Goal: Task Accomplishment & Management: Use online tool/utility

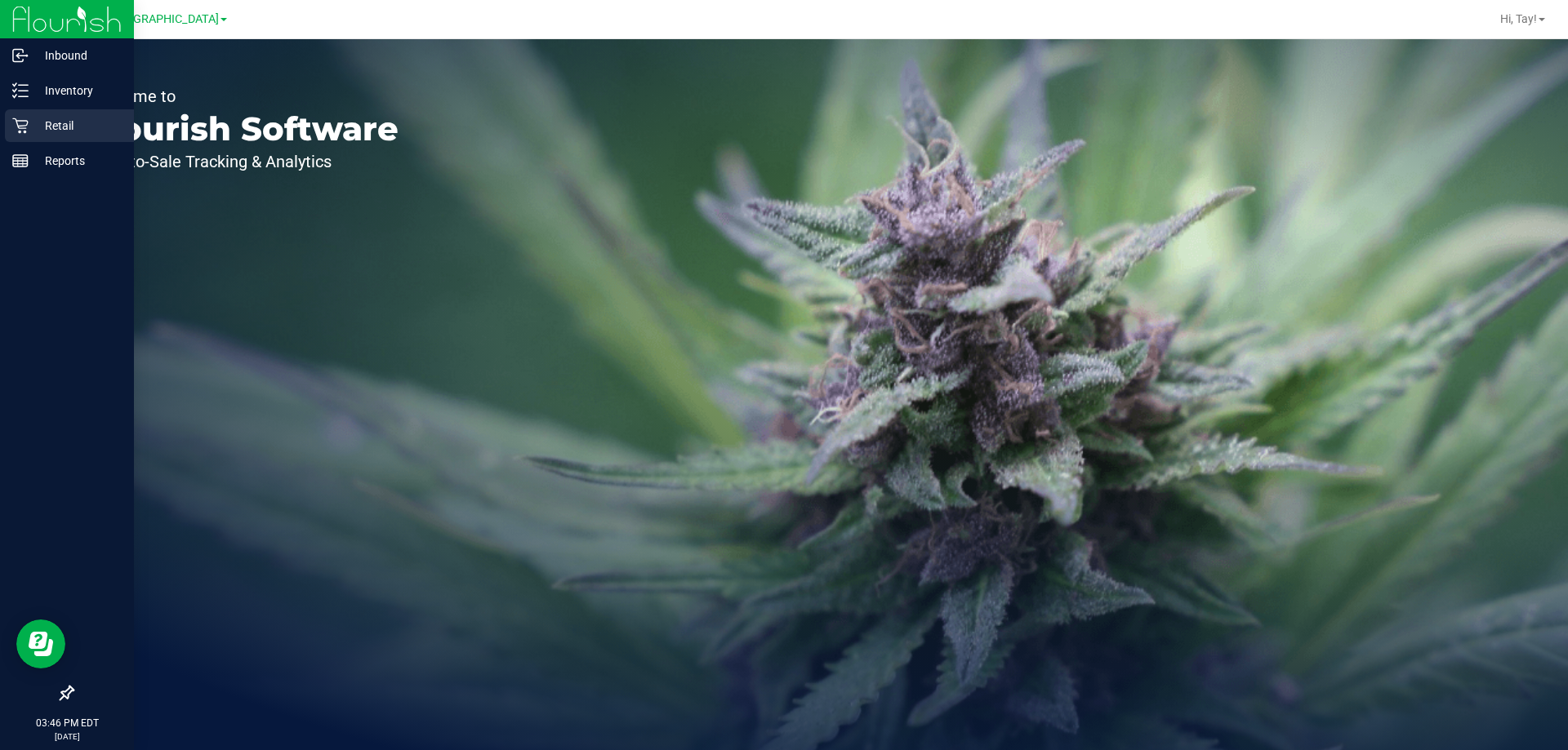
click at [43, 121] on p "Retail" at bounding box center [77, 126] width 98 height 20
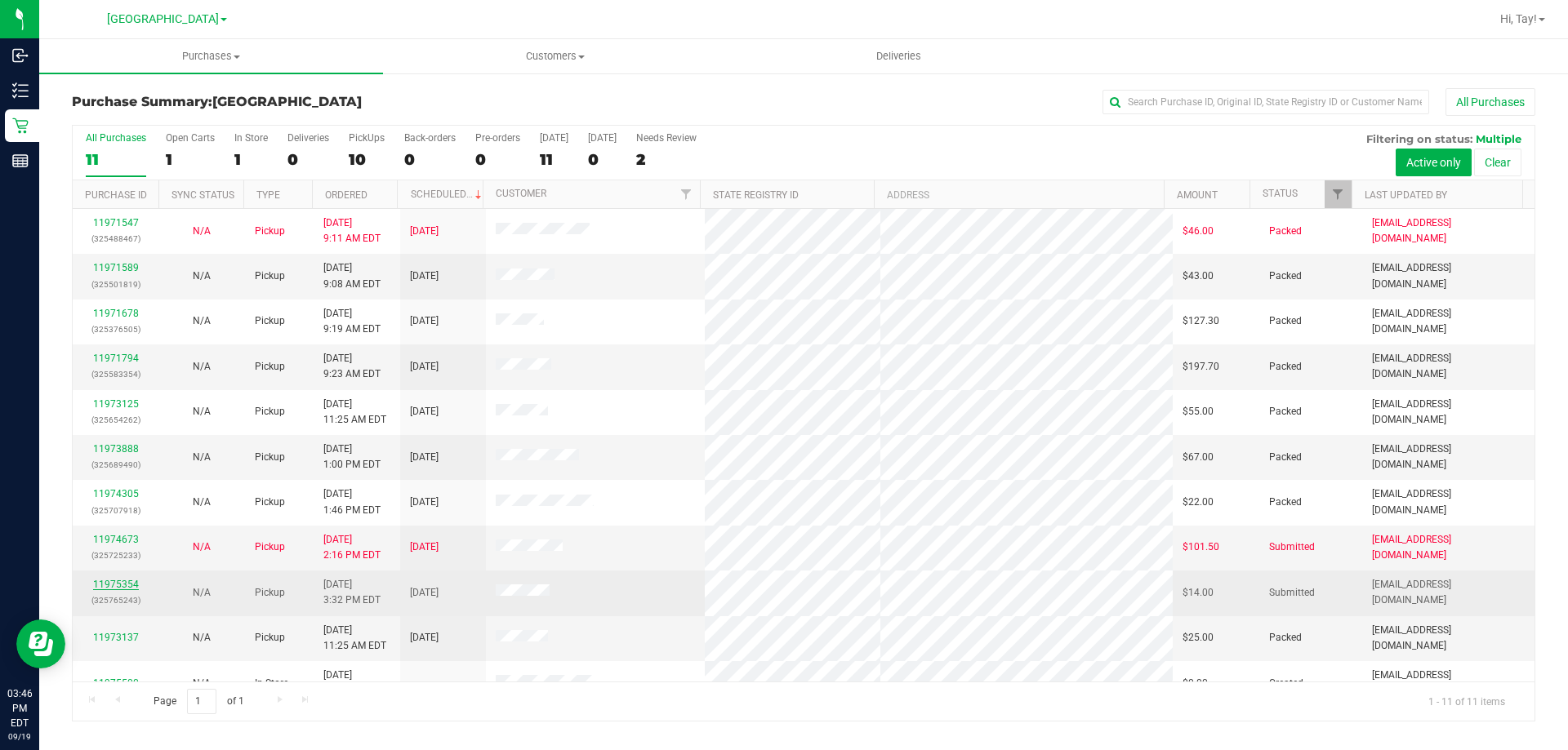
click at [102, 582] on link "11975354" at bounding box center [116, 584] width 46 height 12
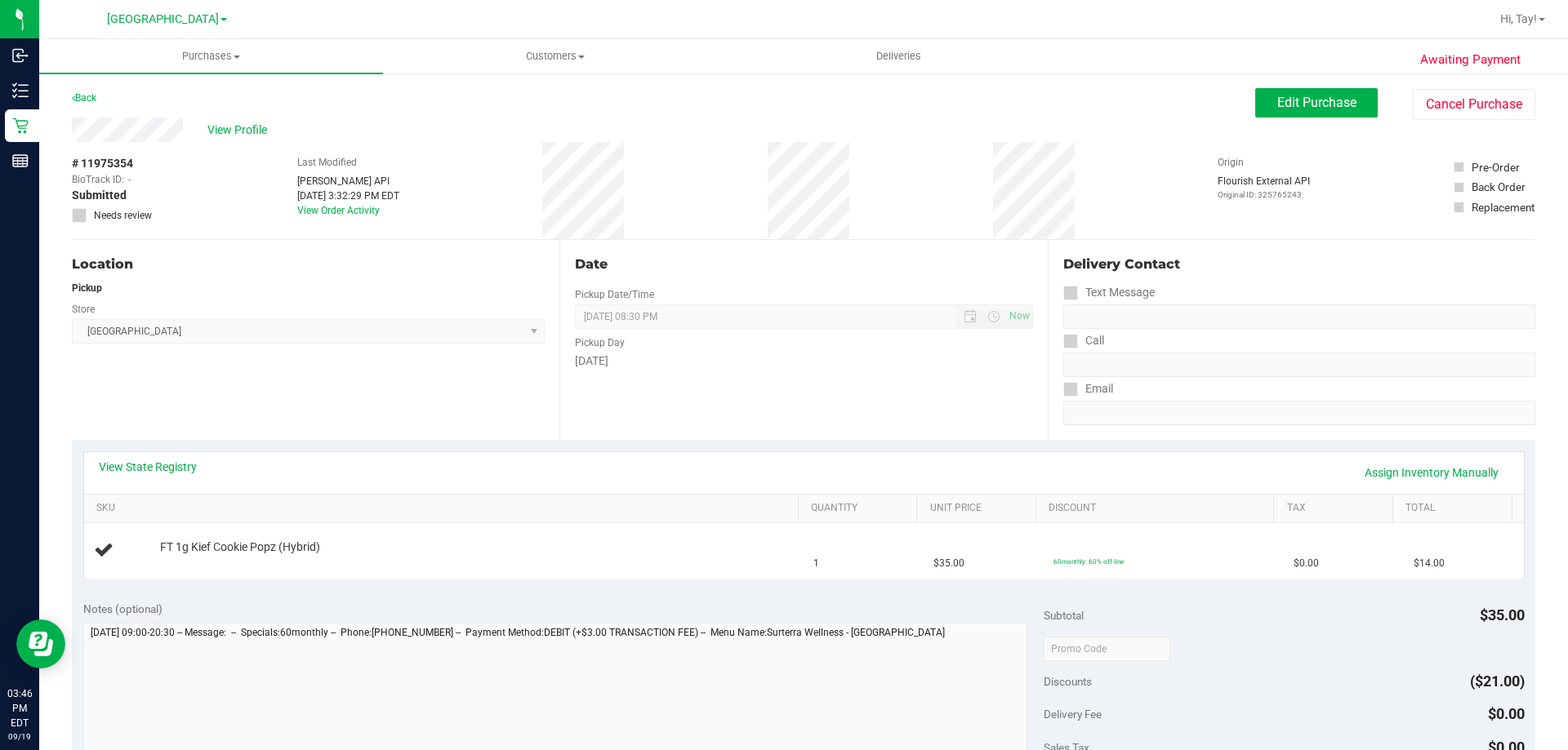
click at [348, 432] on div "Location Pickup Store [GEOGRAPHIC_DATA] WC Select Store [PERSON_NAME][GEOGRAPHI…" at bounding box center [316, 340] width 488 height 200
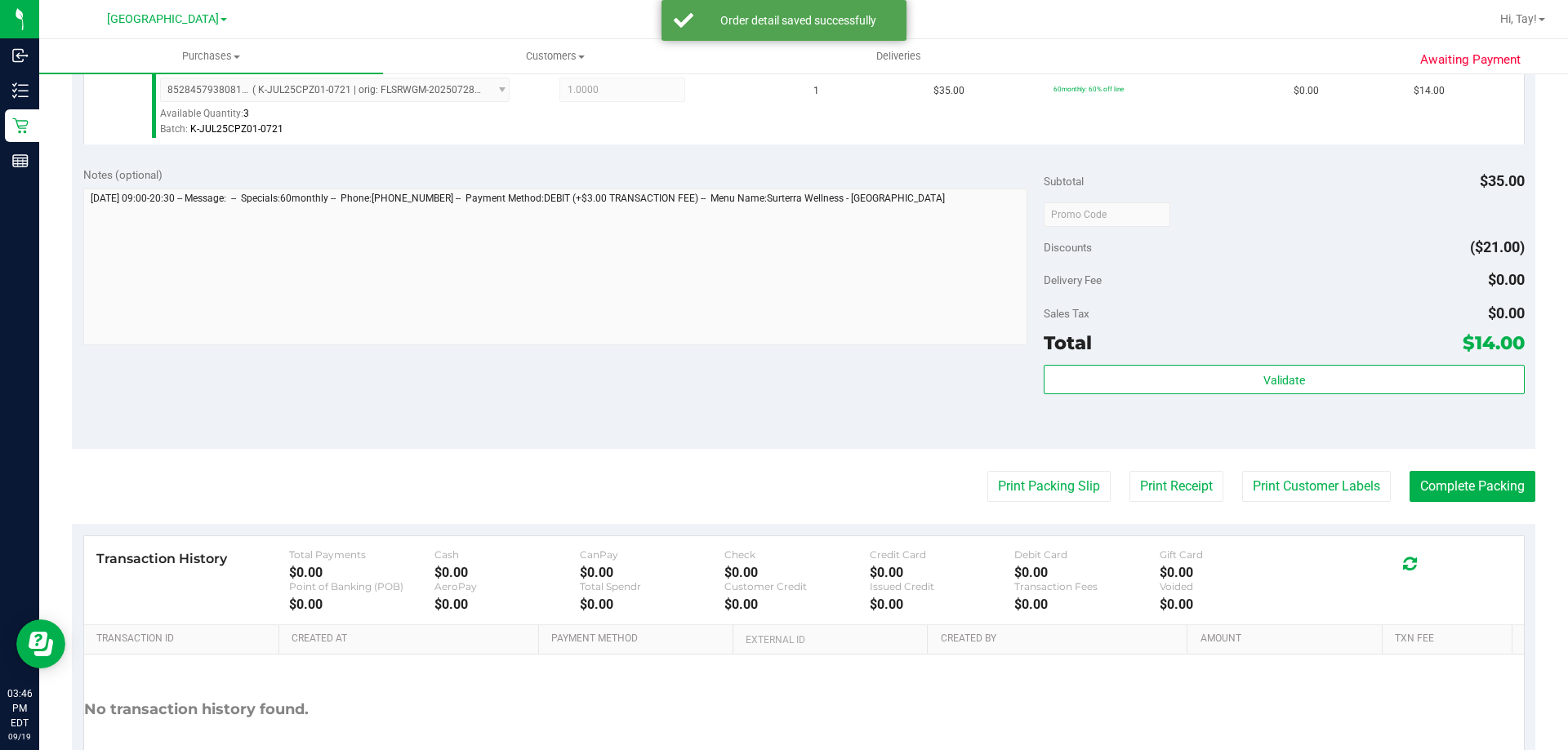
scroll to position [490, 0]
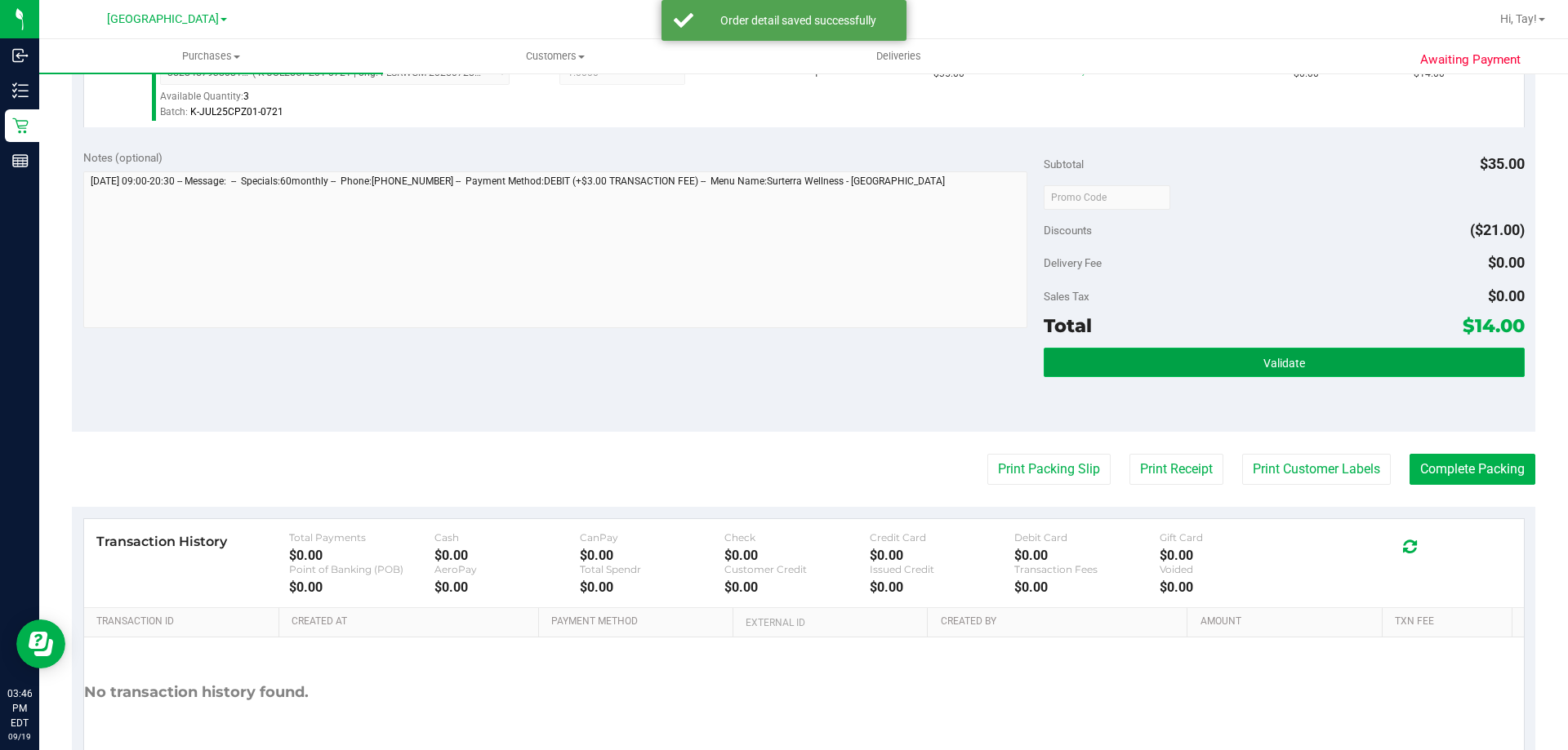
click at [1168, 363] on button "Validate" at bounding box center [1283, 362] width 480 height 29
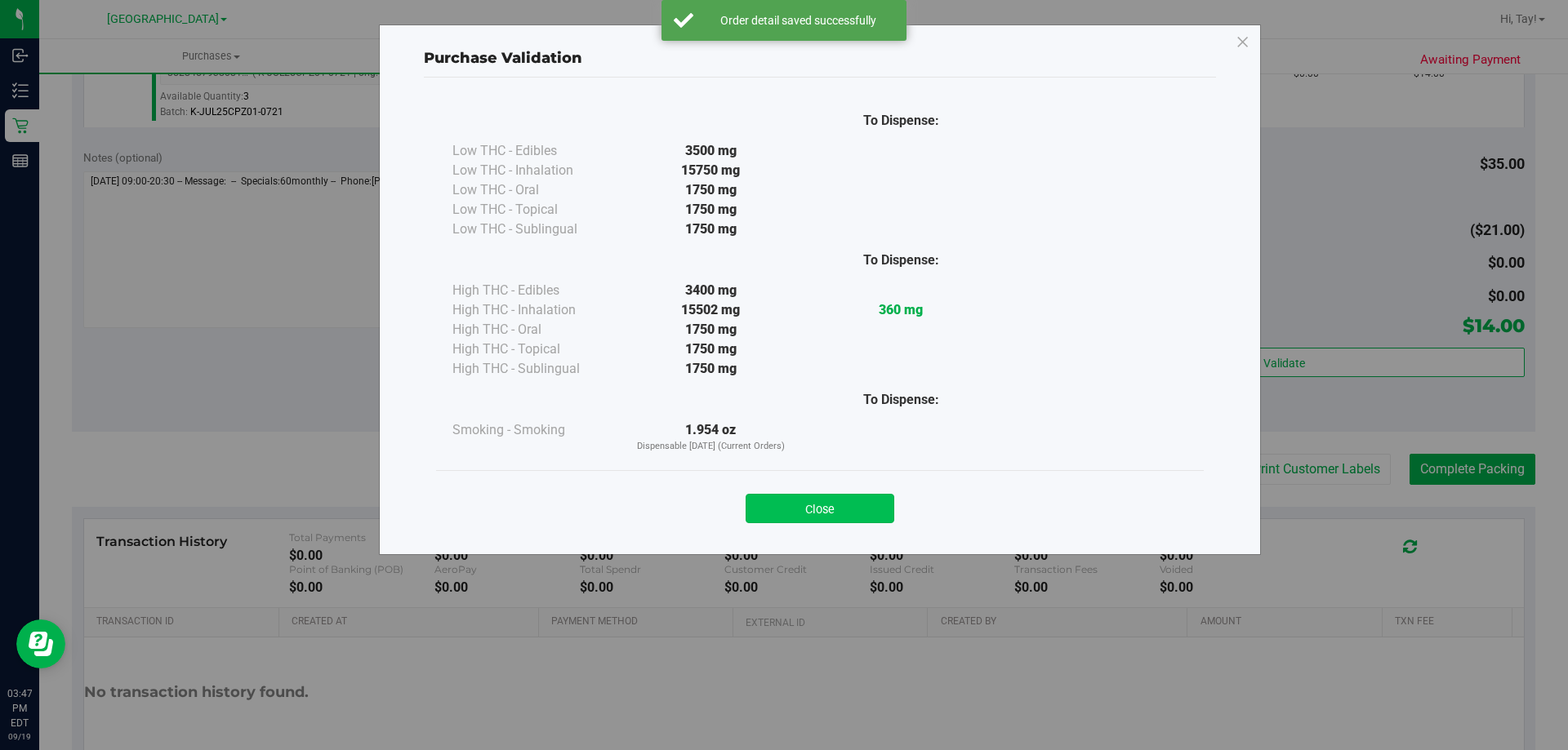
click at [812, 506] on button "Close" at bounding box center [820, 508] width 149 height 29
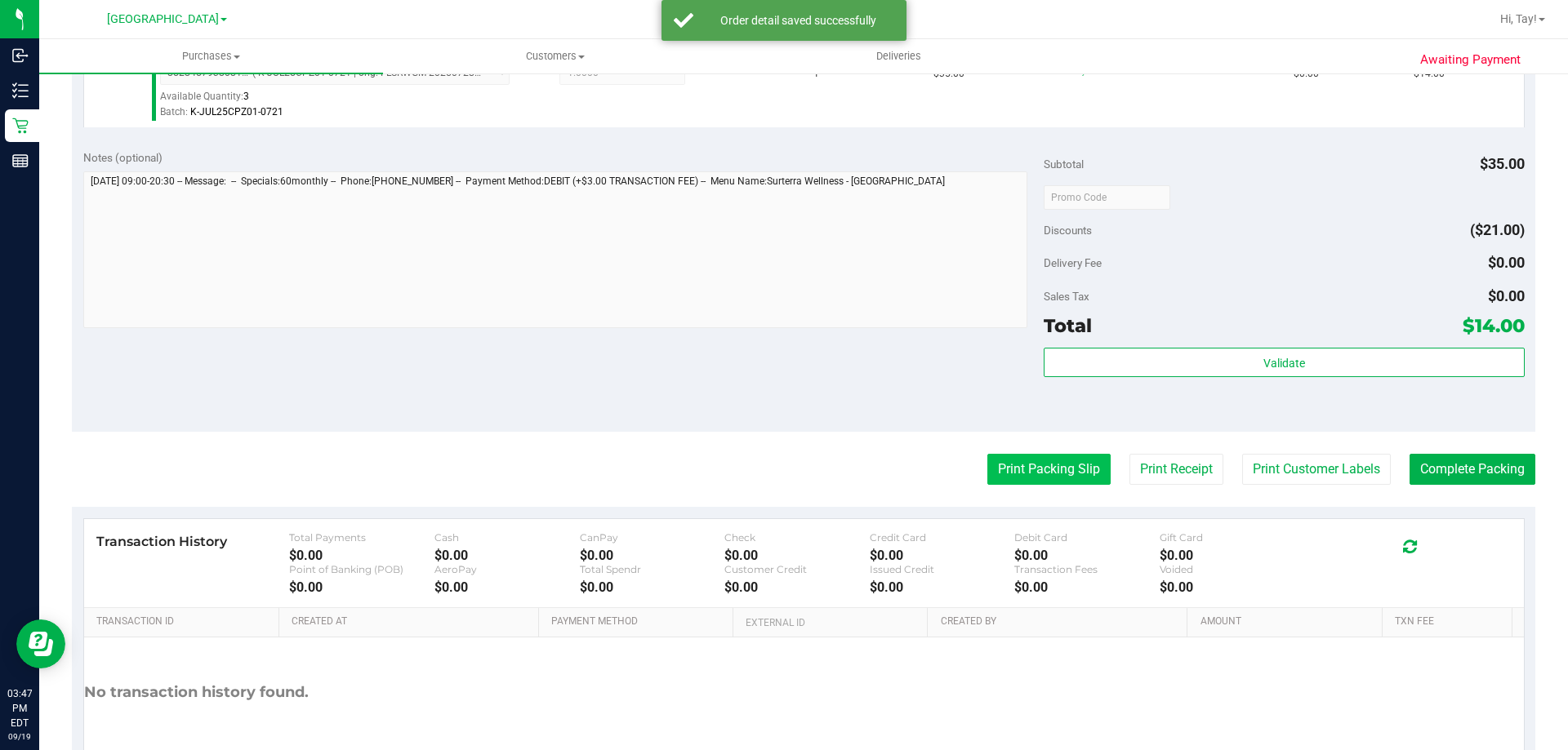
click at [1005, 480] on button "Print Packing Slip" at bounding box center [1048, 469] width 123 height 31
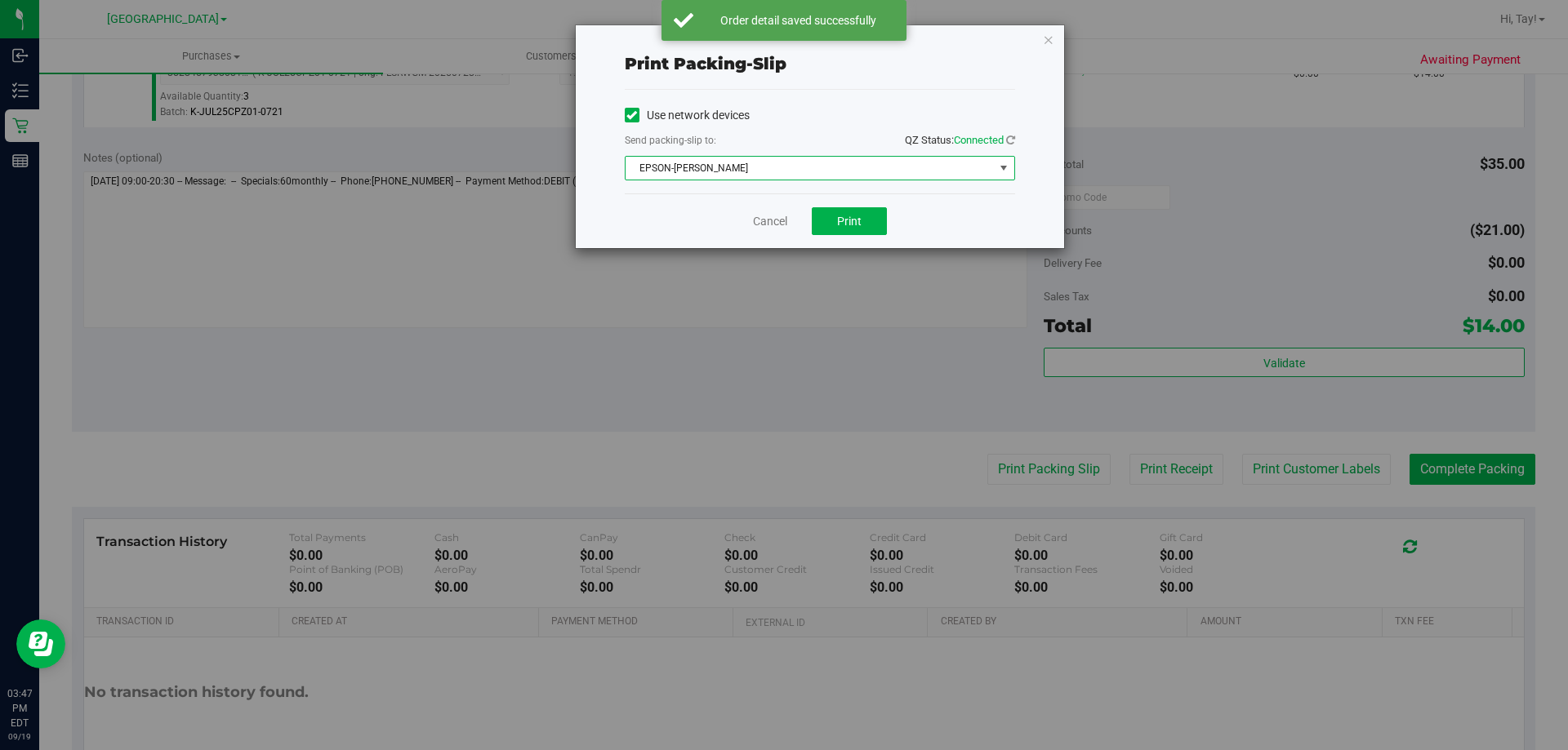
click at [853, 161] on span "EPSON-[PERSON_NAME]" at bounding box center [809, 168] width 368 height 23
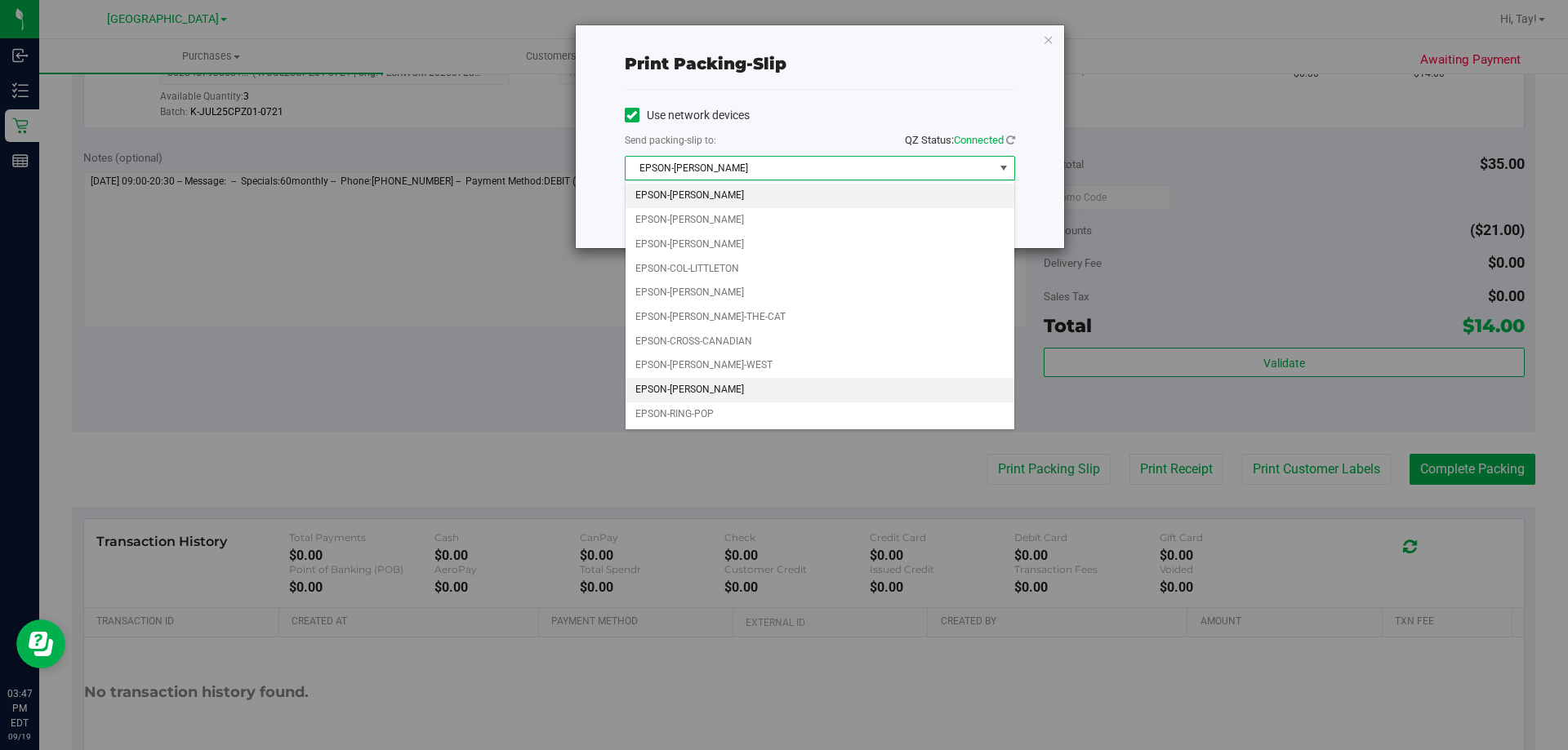
click at [748, 387] on li "EPSON-[PERSON_NAME]" at bounding box center [819, 390] width 388 height 25
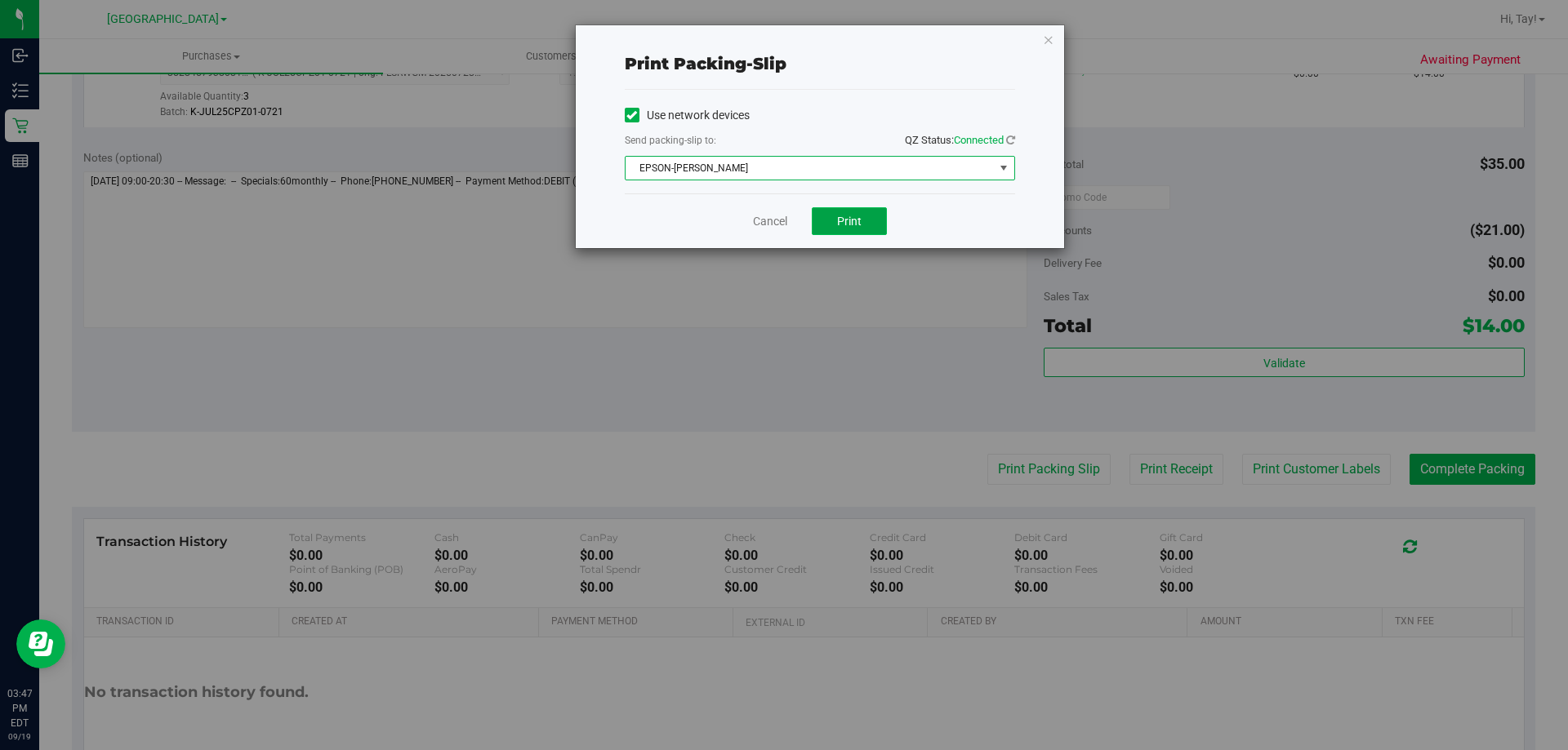
click at [855, 230] on button "Print" at bounding box center [849, 221] width 75 height 27
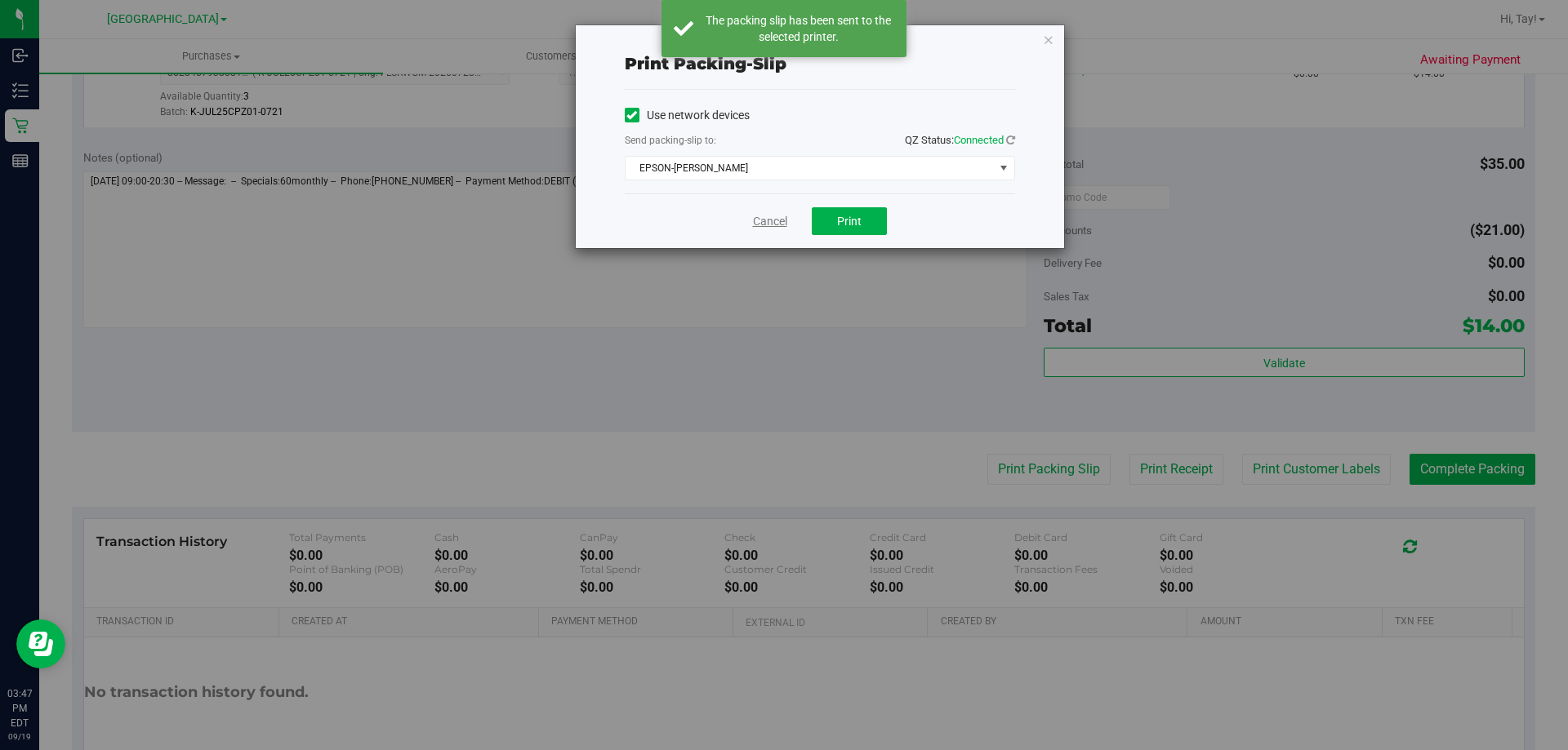
click at [773, 227] on link "Cancel" at bounding box center [770, 221] width 35 height 17
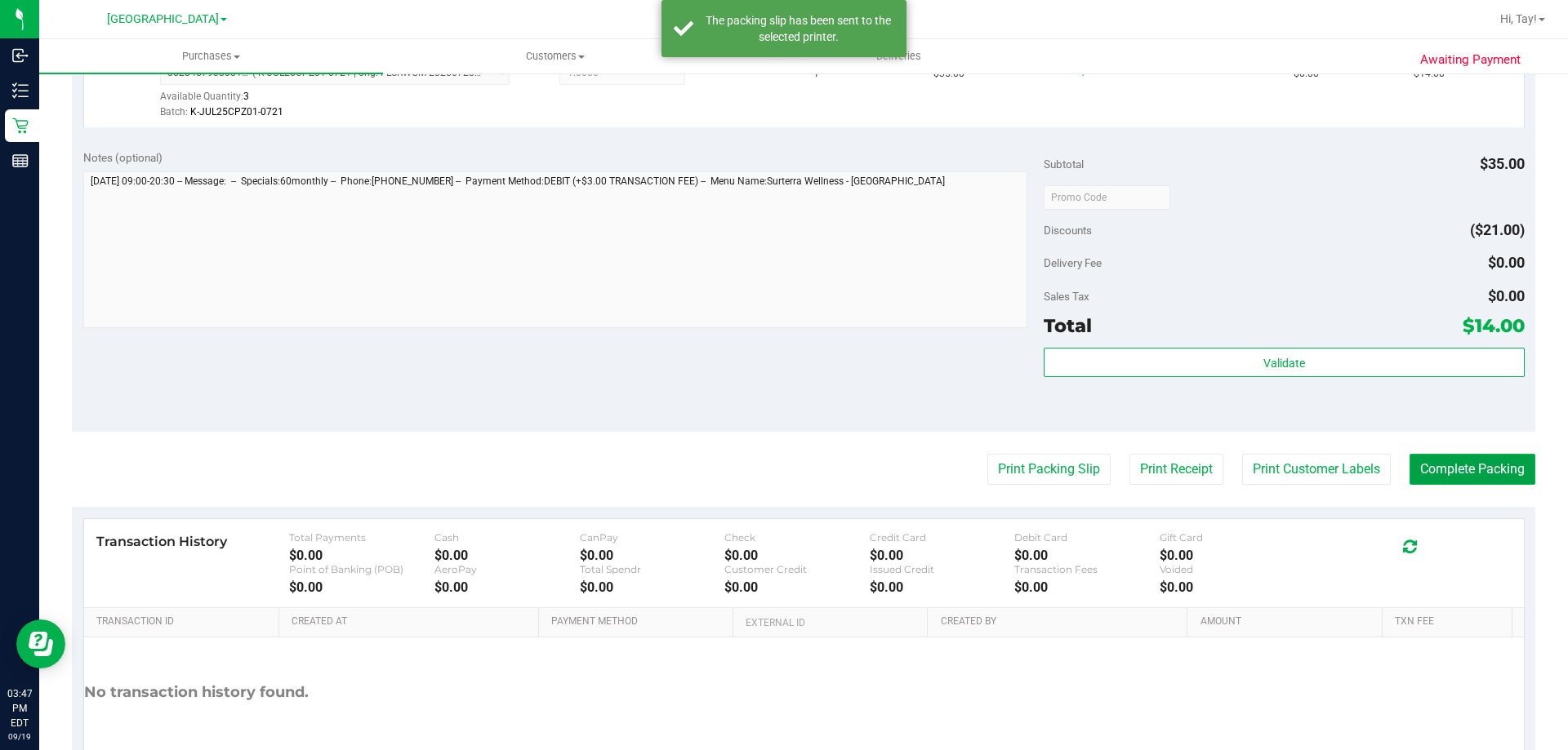
click at [1470, 474] on button "Complete Packing" at bounding box center [1472, 469] width 126 height 31
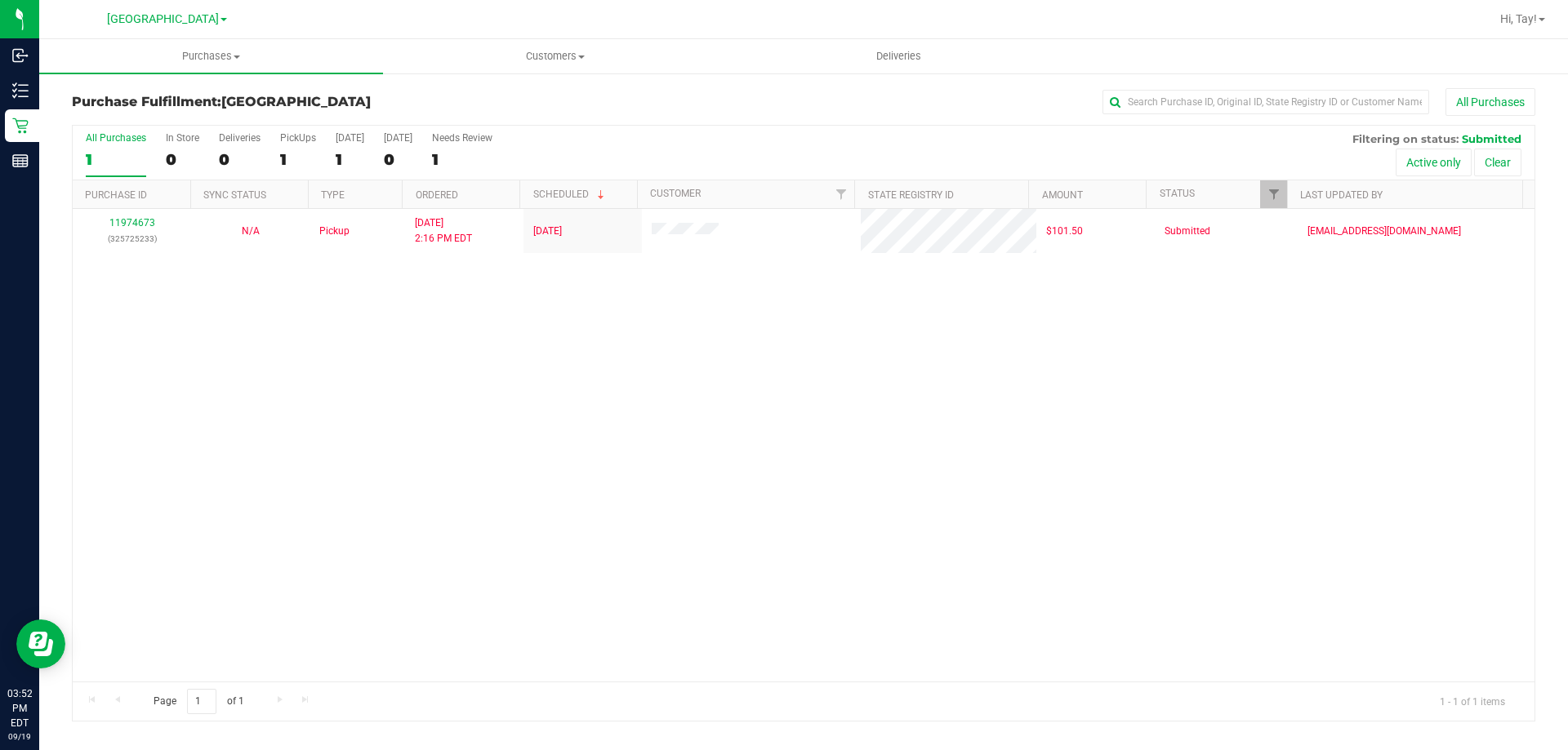
click at [721, 475] on div "11974673 (325725233) N/A Pickup [DATE] 2:16 PM EDT 9/19/2025 $101.50 Submitted …" at bounding box center [804, 445] width 1462 height 473
